Goal: Use online tool/utility: Utilize a website feature to perform a specific function

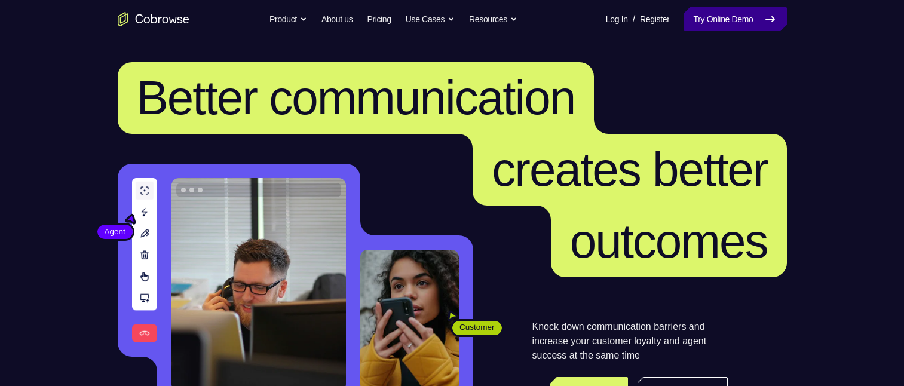
click at [717, 24] on link "Try Online Demo" at bounding box center [735, 19] width 103 height 24
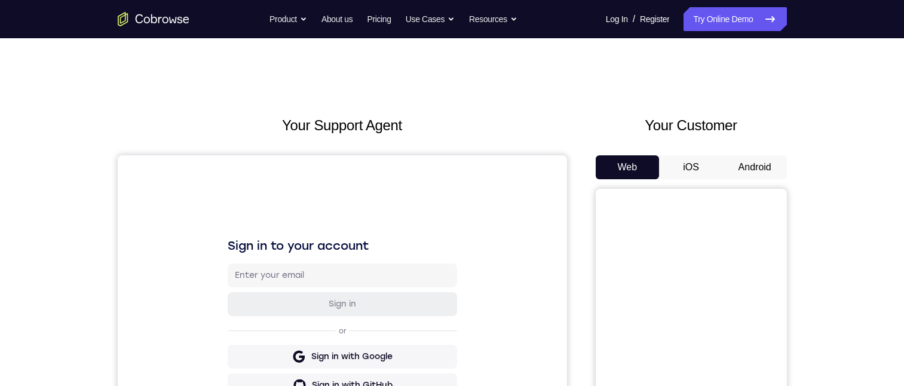
click at [780, 168] on button "Android" at bounding box center [755, 167] width 64 height 24
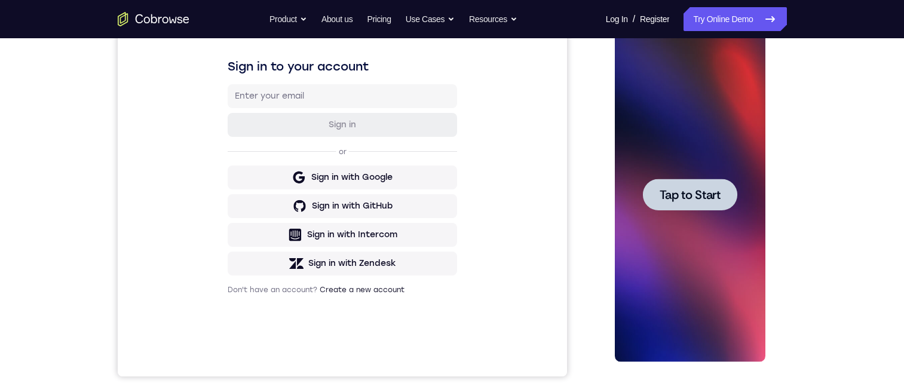
click at [686, 195] on span "Tap to Start" at bounding box center [690, 195] width 61 height 12
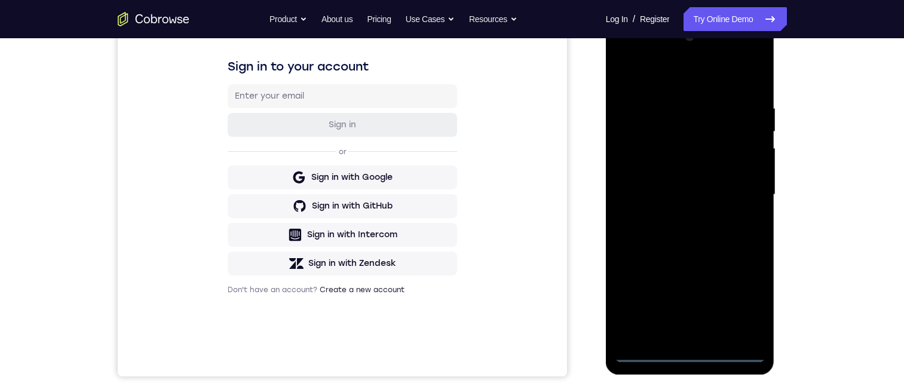
click at [692, 354] on div at bounding box center [690, 194] width 151 height 335
drag, startPoint x: 686, startPoint y: 224, endPoint x: 652, endPoint y: 124, distance: 105.7
click at [652, 122] on div at bounding box center [690, 194] width 151 height 335
click at [697, 248] on div at bounding box center [690, 194] width 151 height 335
click at [698, 241] on div at bounding box center [690, 194] width 151 height 335
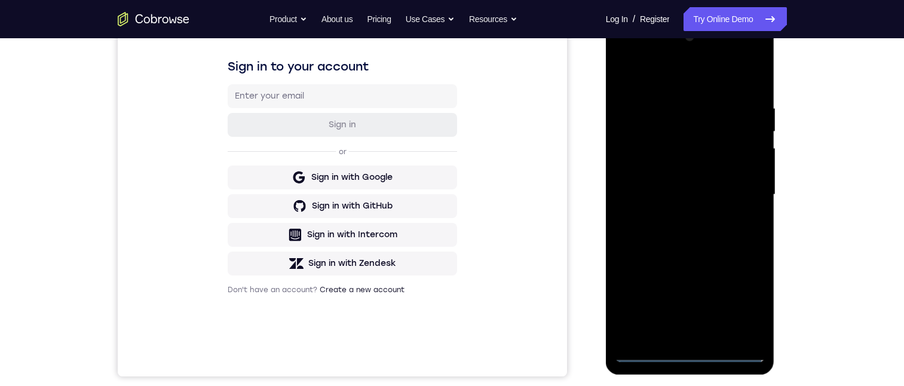
drag, startPoint x: 698, startPoint y: 241, endPoint x: 673, endPoint y: 236, distance: 25.0
click at [674, 236] on div at bounding box center [690, 194] width 151 height 335
click at [631, 19] on div at bounding box center [690, 197] width 169 height 356
click at [640, 176] on div at bounding box center [690, 194] width 151 height 335
click at [673, 200] on div at bounding box center [690, 194] width 151 height 335
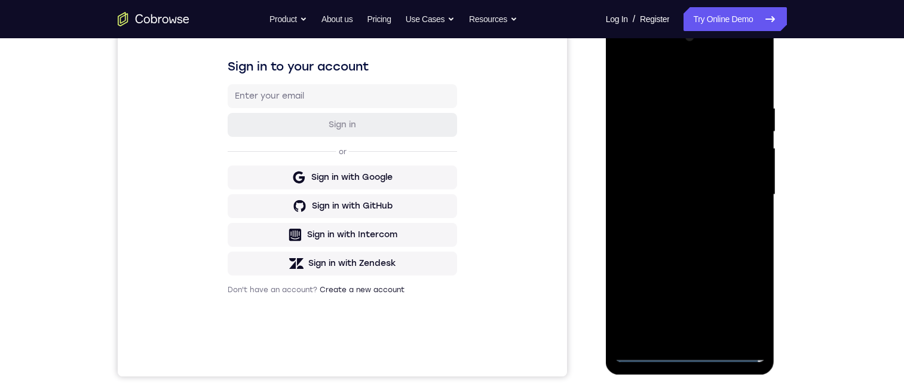
click at [686, 334] on div at bounding box center [690, 194] width 151 height 335
click at [655, 148] on div at bounding box center [690, 194] width 151 height 335
click at [661, 119] on div at bounding box center [690, 194] width 151 height 335
click at [658, 155] on div at bounding box center [690, 194] width 151 height 335
click at [665, 146] on div at bounding box center [690, 194] width 151 height 335
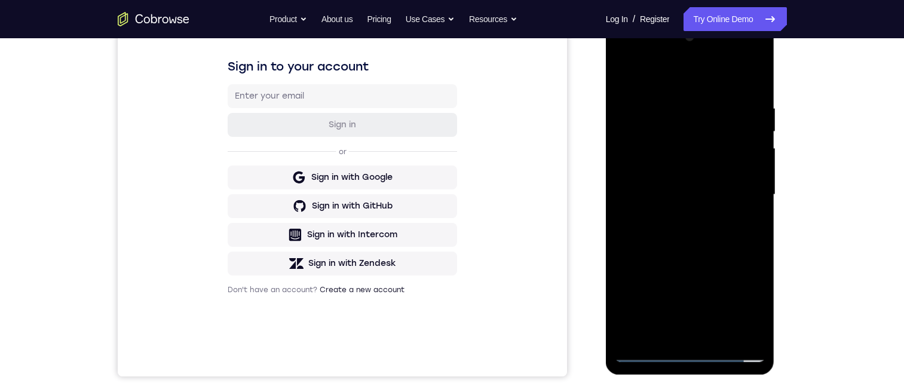
click at [664, 151] on div at bounding box center [690, 194] width 151 height 335
click at [754, 331] on div at bounding box center [690, 194] width 151 height 335
click at [739, 332] on div at bounding box center [690, 194] width 151 height 335
click at [739, 334] on div at bounding box center [690, 194] width 151 height 335
click at [733, 310] on div at bounding box center [690, 194] width 151 height 335
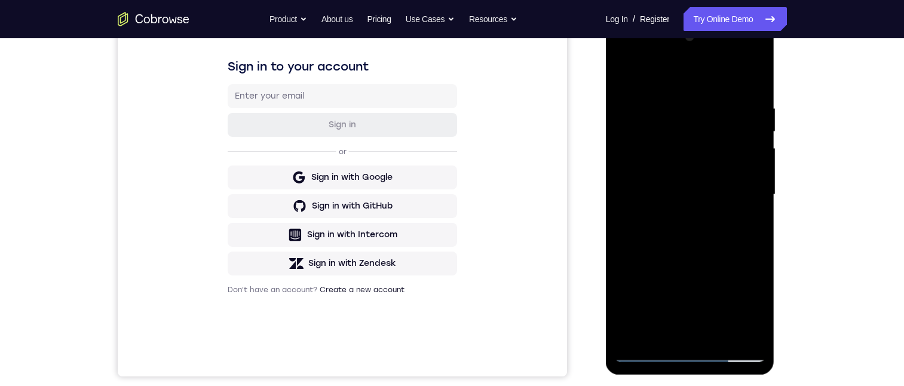
click at [745, 308] on div at bounding box center [690, 194] width 151 height 335
click at [626, 65] on div at bounding box center [690, 194] width 151 height 335
click at [626, 59] on div at bounding box center [690, 194] width 151 height 335
click at [744, 146] on div at bounding box center [690, 194] width 151 height 335
click at [741, 145] on div at bounding box center [690, 194] width 151 height 335
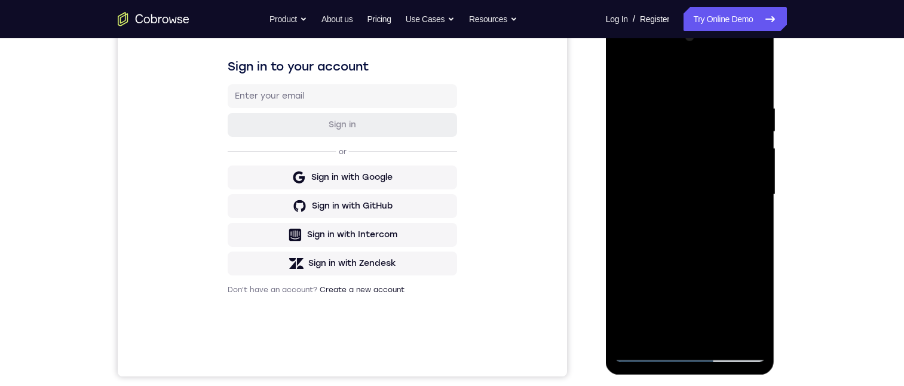
click at [647, 291] on div at bounding box center [690, 194] width 151 height 335
click at [749, 60] on div at bounding box center [690, 194] width 151 height 335
click at [624, 59] on div at bounding box center [690, 194] width 151 height 335
click at [692, 354] on div at bounding box center [690, 194] width 151 height 335
click at [751, 301] on div at bounding box center [690, 194] width 151 height 335
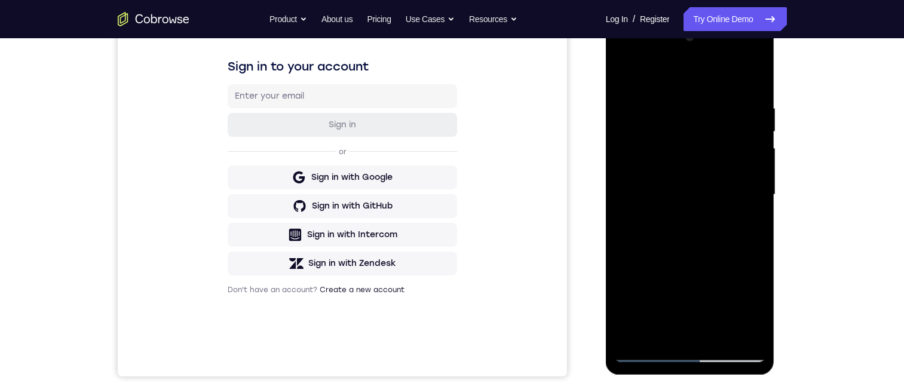
click at [650, 53] on div at bounding box center [690, 194] width 151 height 335
click at [736, 299] on div at bounding box center [690, 194] width 151 height 335
click at [747, 329] on div at bounding box center [690, 194] width 151 height 335
click at [741, 193] on div at bounding box center [690, 194] width 151 height 335
